Goal: Information Seeking & Learning: Check status

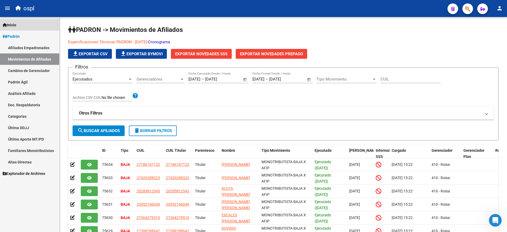
click at [33, 28] on link "Inicio" at bounding box center [29, 24] width 59 height 11
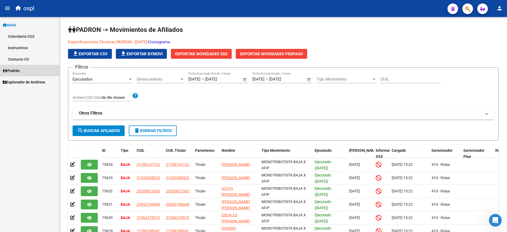
click at [20, 69] on span "Padrón" at bounding box center [11, 71] width 17 height 6
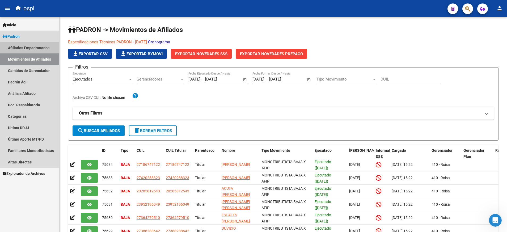
click at [48, 48] on link "Afiliados Empadronados" at bounding box center [29, 47] width 59 height 11
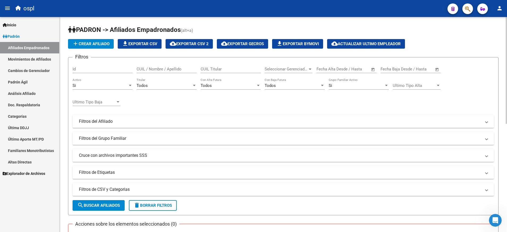
click at [208, 66] on div "CUIL Titular" at bounding box center [231, 67] width 60 height 11
paste input "27302109333"
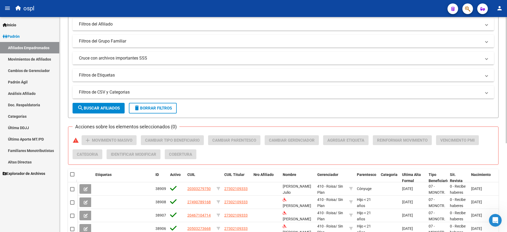
scroll to position [151, 0]
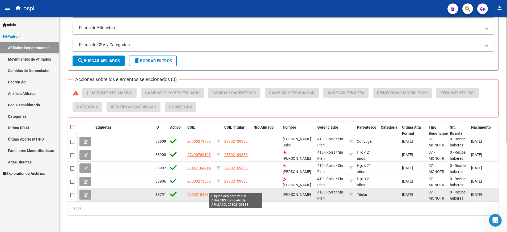
click at [232, 192] on span "27302109333" at bounding box center [235, 194] width 23 height 4
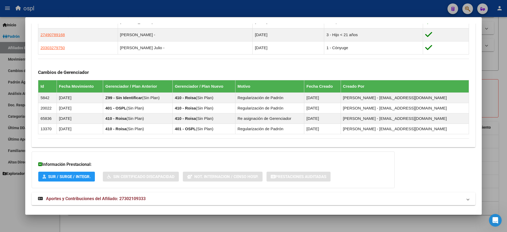
scroll to position [340, 0]
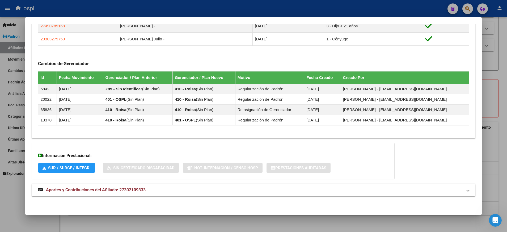
click at [122, 187] on strong "Aportes y Contribuciones del Afiliado: 27302109333" at bounding box center [92, 190] width 108 height 6
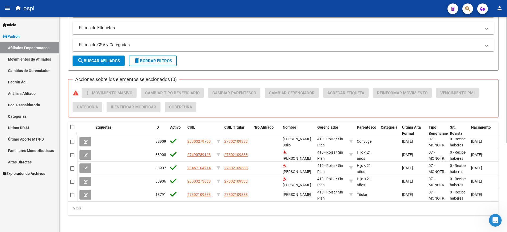
scroll to position [0, 0]
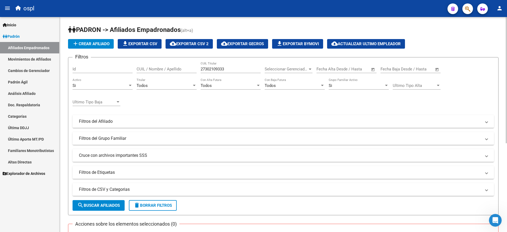
click at [215, 66] on div "27302109333 CUIL Titular" at bounding box center [231, 67] width 60 height 11
paste input "27-23217672-0"
type input "2"
paste input "27-23217672-0"
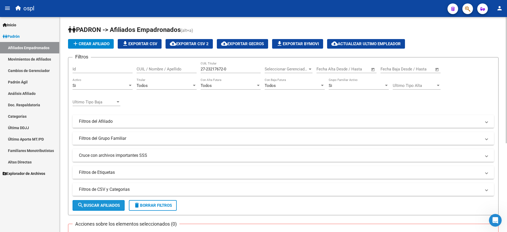
click at [110, 203] on span "search Buscar Afiliados" at bounding box center [98, 205] width 43 height 5
click at [230, 70] on input "27-23217672-0" at bounding box center [231, 69] width 60 height 5
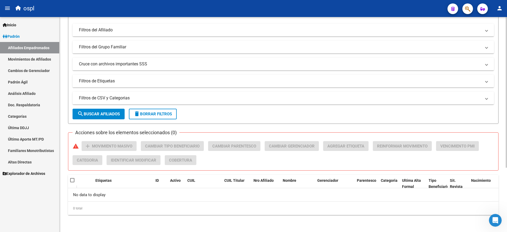
scroll to position [86, 0]
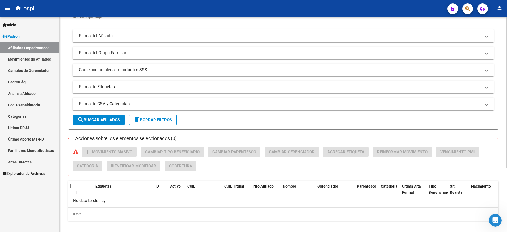
type input "27232176720"
click at [103, 120] on span "search Buscar Afiliados" at bounding box center [98, 119] width 43 height 5
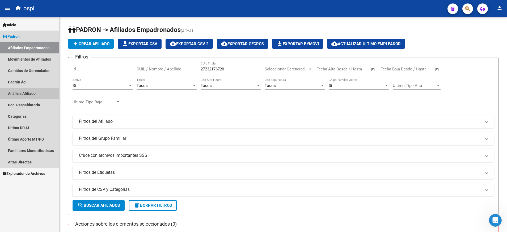
click at [30, 91] on link "Análisis Afiliado" at bounding box center [29, 93] width 59 height 11
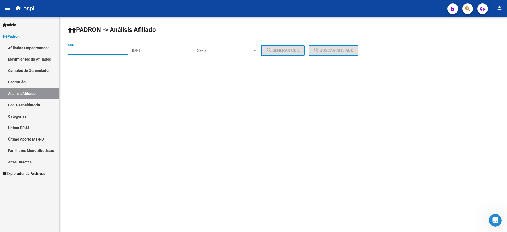
click at [107, 50] on input "CUIL" at bounding box center [98, 50] width 60 height 5
paste input "27-23217672-0"
type input "27-23217672-0"
click at [337, 57] on div "PADRON -> Análisis Afiliado 27-23217672-0 CUIL | DNI Sexo Sexo search Generar C…" at bounding box center [283, 45] width 447 height 56
click at [333, 53] on button "search Buscar afiliado" at bounding box center [333, 50] width 50 height 11
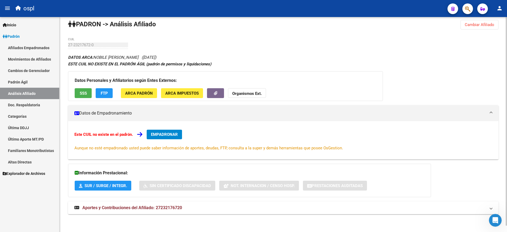
scroll to position [6, 0]
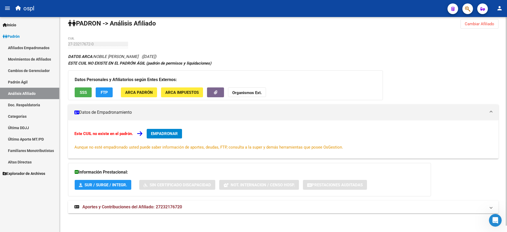
click at [169, 208] on span "Aportes y Contribuciones del Afiliado: 27232176720" at bounding box center [132, 206] width 100 height 5
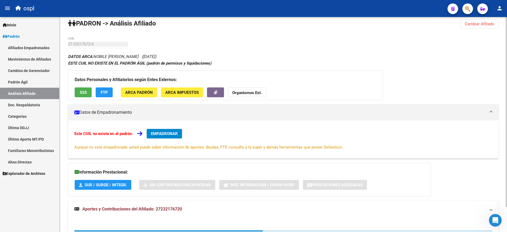
click at [169, 208] on span "Aportes y Contribuciones del Afiliado: 27232176720" at bounding box center [132, 208] width 100 height 5
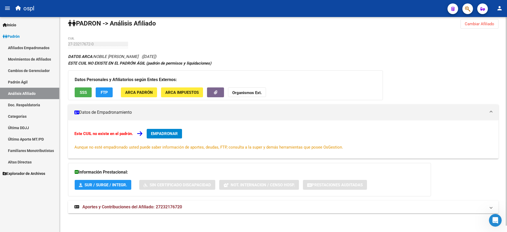
copy span "27232176720"
click at [35, 173] on span "Explorador de Archivos" at bounding box center [24, 174] width 43 height 6
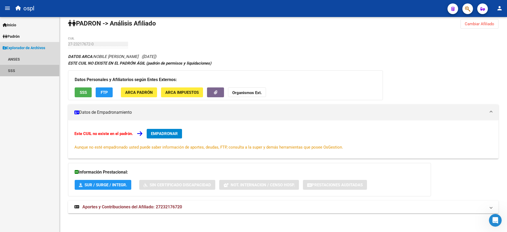
click at [10, 72] on link "SSS" at bounding box center [29, 70] width 59 height 11
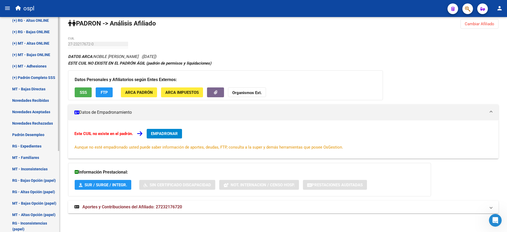
scroll to position [85, 0]
